Goal: Transaction & Acquisition: Subscribe to service/newsletter

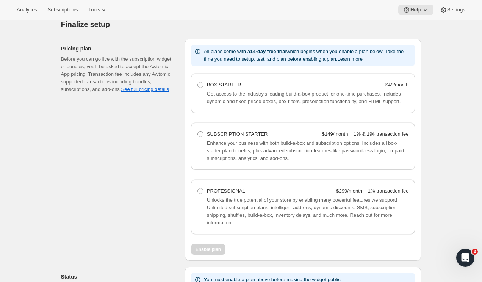
scroll to position [464, 0]
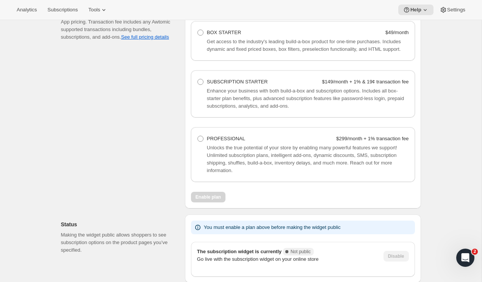
scroll to position [569, 0]
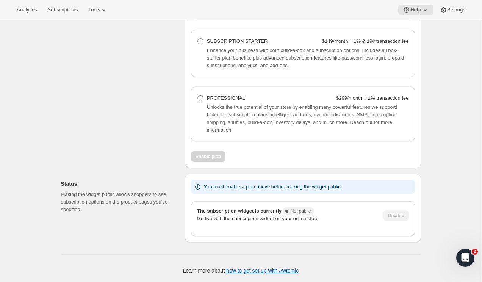
click at [233, 185] on p "You must enable a plan above before making the widget public" at bounding box center [272, 187] width 137 height 8
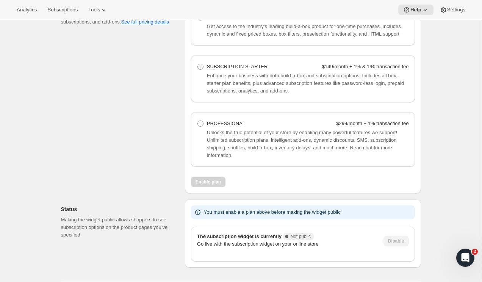
scroll to position [535, 0]
click at [65, 6] on button "Subscriptions" at bounding box center [62, 10] width 39 height 11
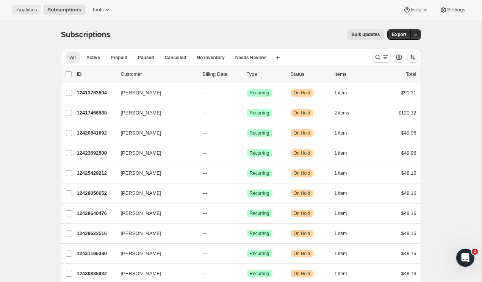
click at [24, 6] on button "Analytics" at bounding box center [26, 10] width 29 height 11
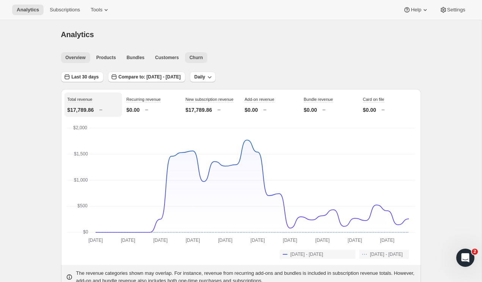
click at [199, 58] on span "Churn" at bounding box center [195, 58] width 13 height 6
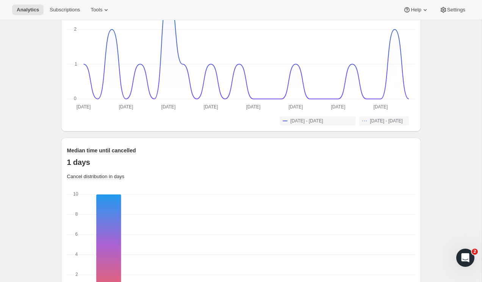
scroll to position [579, 0]
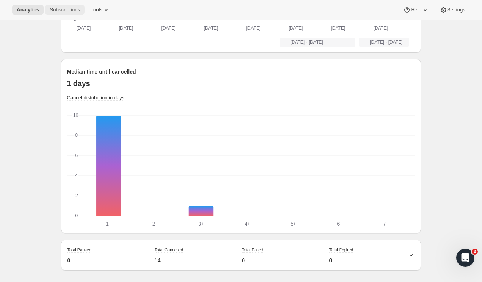
click at [67, 8] on span "Subscriptions" at bounding box center [65, 10] width 30 height 6
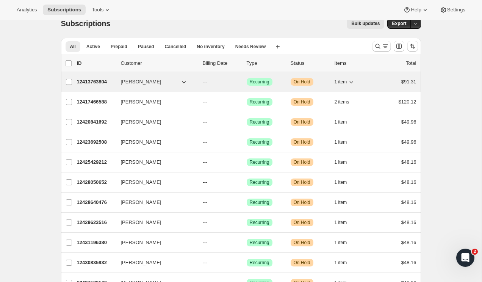
click at [308, 81] on span "On Hold" at bounding box center [302, 82] width 17 height 6
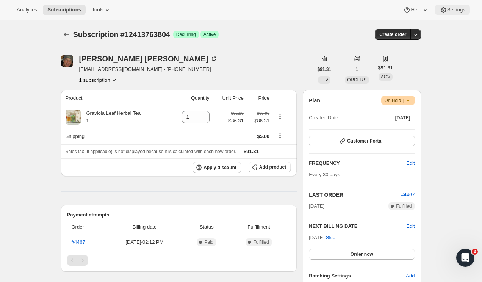
click at [453, 9] on span "Settings" at bounding box center [456, 10] width 18 height 6
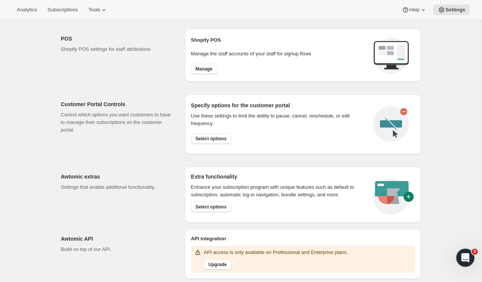
scroll to position [319, 0]
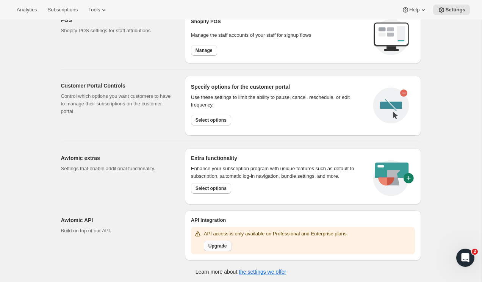
click at [216, 241] on button "Upgrade" at bounding box center [218, 246] width 28 height 11
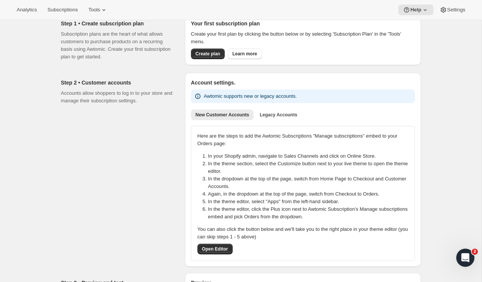
scroll to position [47, 0]
click at [284, 113] on span "Legacy Accounts" at bounding box center [279, 114] width 38 height 6
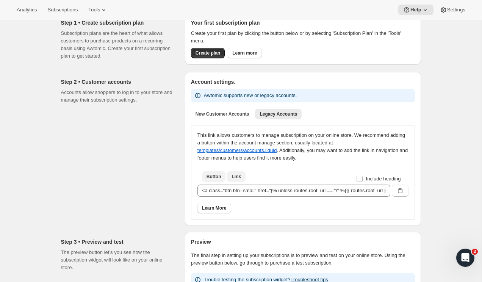
click at [236, 174] on span "Link" at bounding box center [235, 177] width 9 height 6
click at [216, 178] on span "Button" at bounding box center [213, 177] width 15 height 6
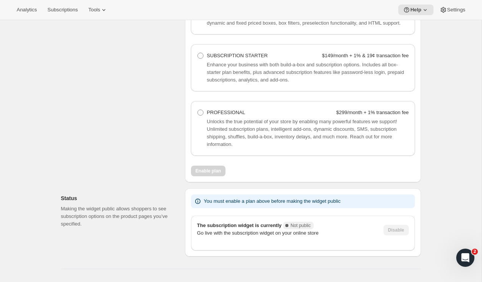
scroll to position [529, 0]
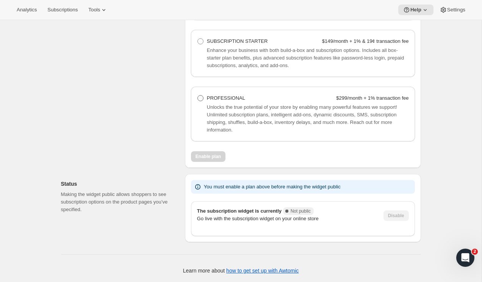
click at [200, 96] on span at bounding box center [200, 98] width 6 height 6
click at [198, 95] on Professional "PROFESSIONAL $299/month + 1% transaction fee" at bounding box center [197, 95] width 0 height 0
radio Professional "true"
